Goal: Obtain resource: Download file/media

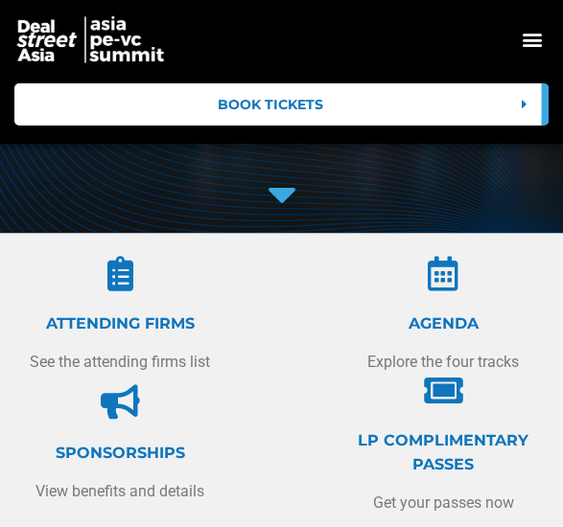
scroll to position [394, 0]
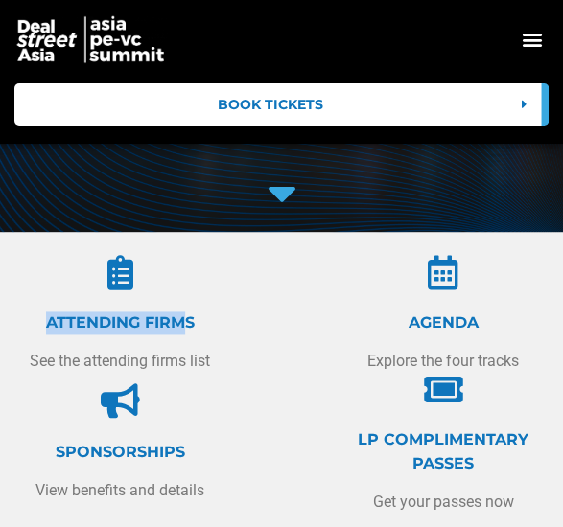
drag, startPoint x: 117, startPoint y: 269, endPoint x: 114, endPoint y: 241, distance: 28.9
click at [114, 256] on div "ATTENDING FIRMS See the attending firms list" at bounding box center [120, 314] width 192 height 117
click at [114, 256] on icon at bounding box center [120, 273] width 35 height 35
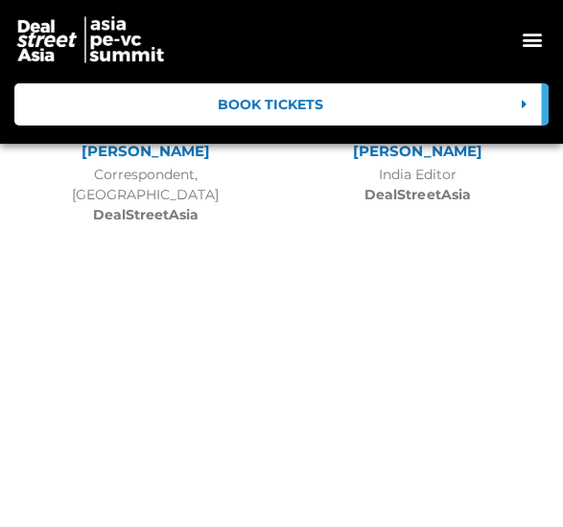
scroll to position [28882, 0]
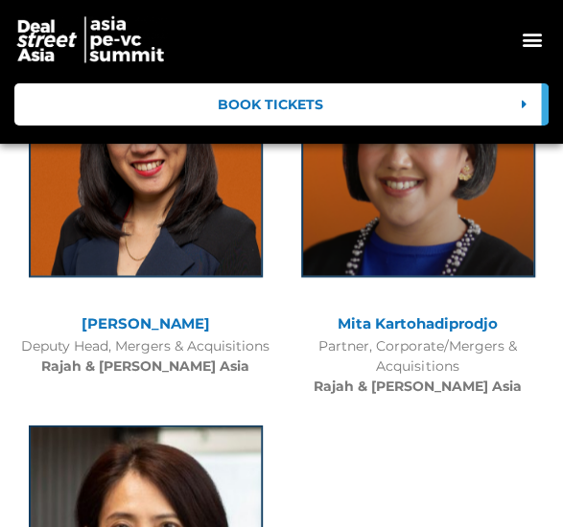
click at [217, 105] on span "Book Tickets" at bounding box center [270, 104] width 483 height 13
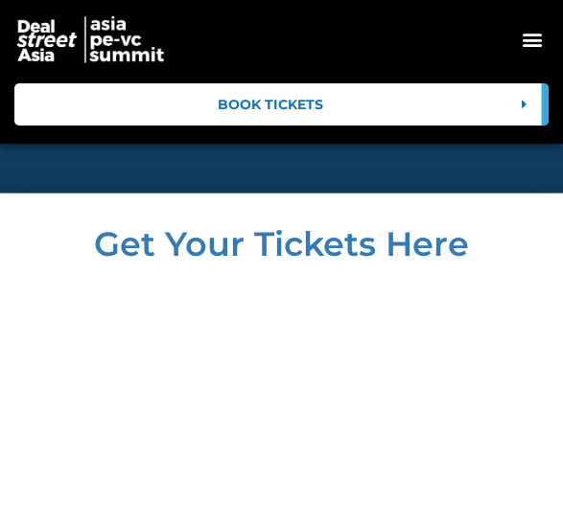
scroll to position [29718, 0]
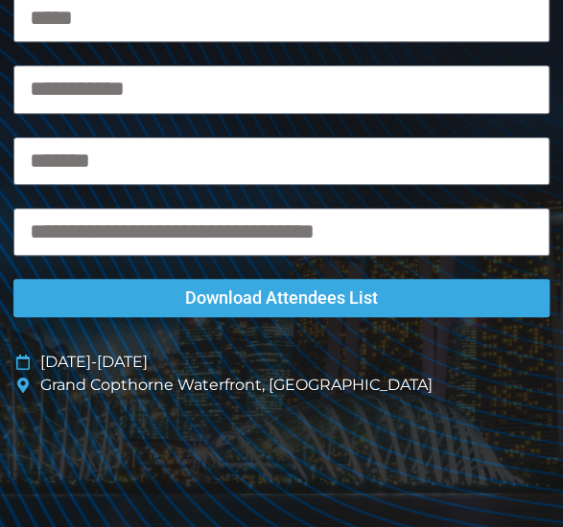
scroll to position [491, 0]
